Goal: Task Accomplishment & Management: Complete application form

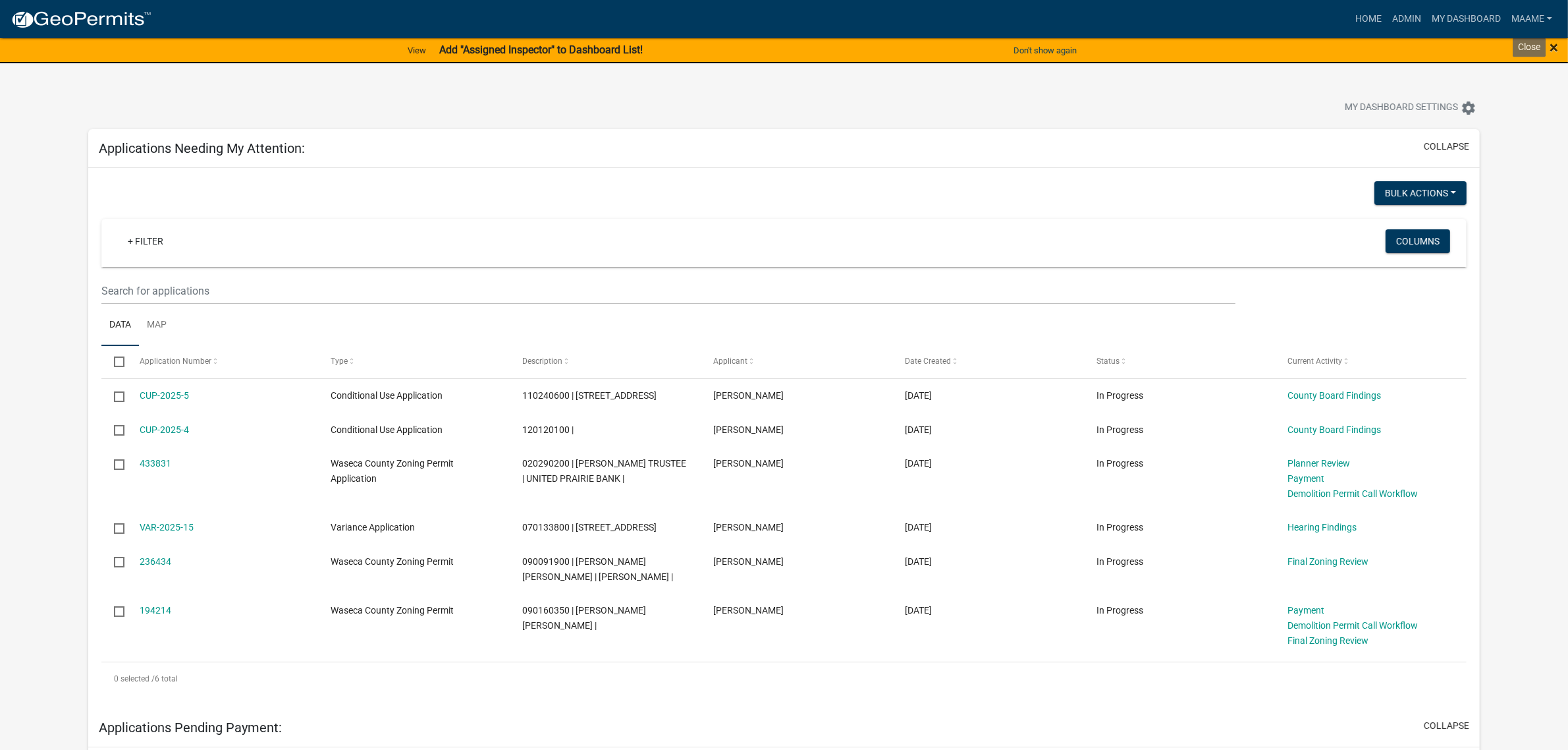
click at [1553, 43] on span "×" at bounding box center [1554, 47] width 8 height 18
